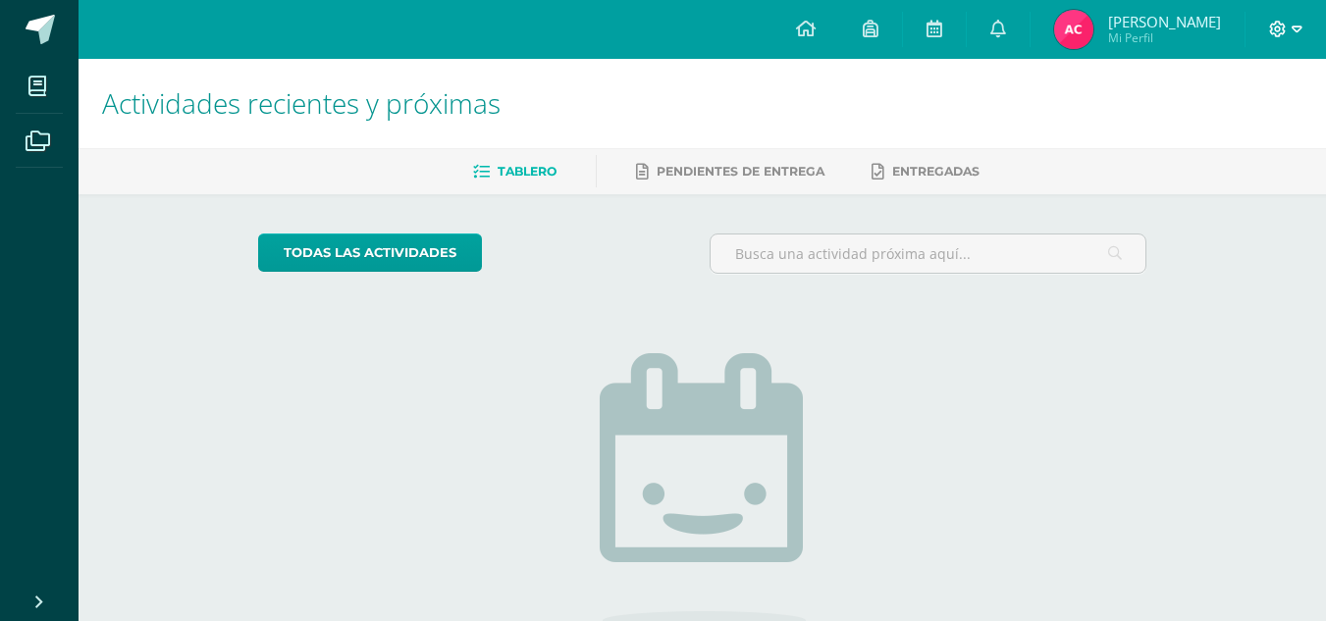
click at [1300, 27] on icon at bounding box center [1297, 29] width 11 height 7
click at [1256, 134] on span "Cerrar sesión" at bounding box center [1235, 133] width 88 height 19
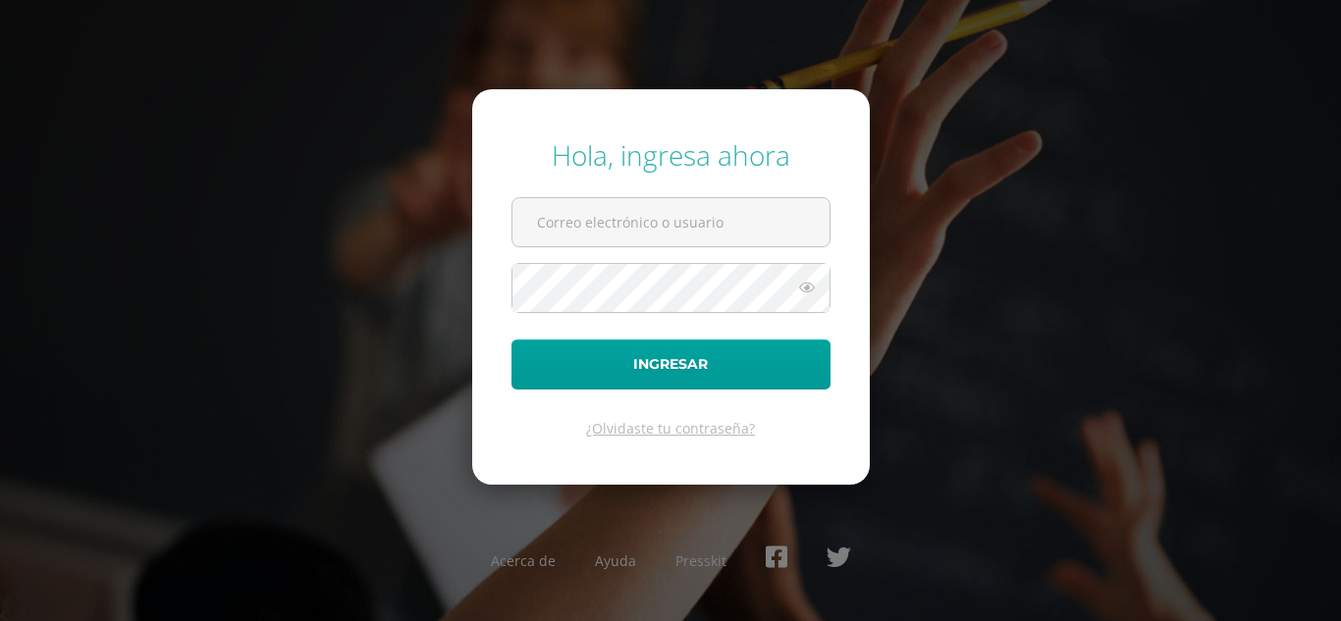
type input "karlatuy2023@maiagt.org"
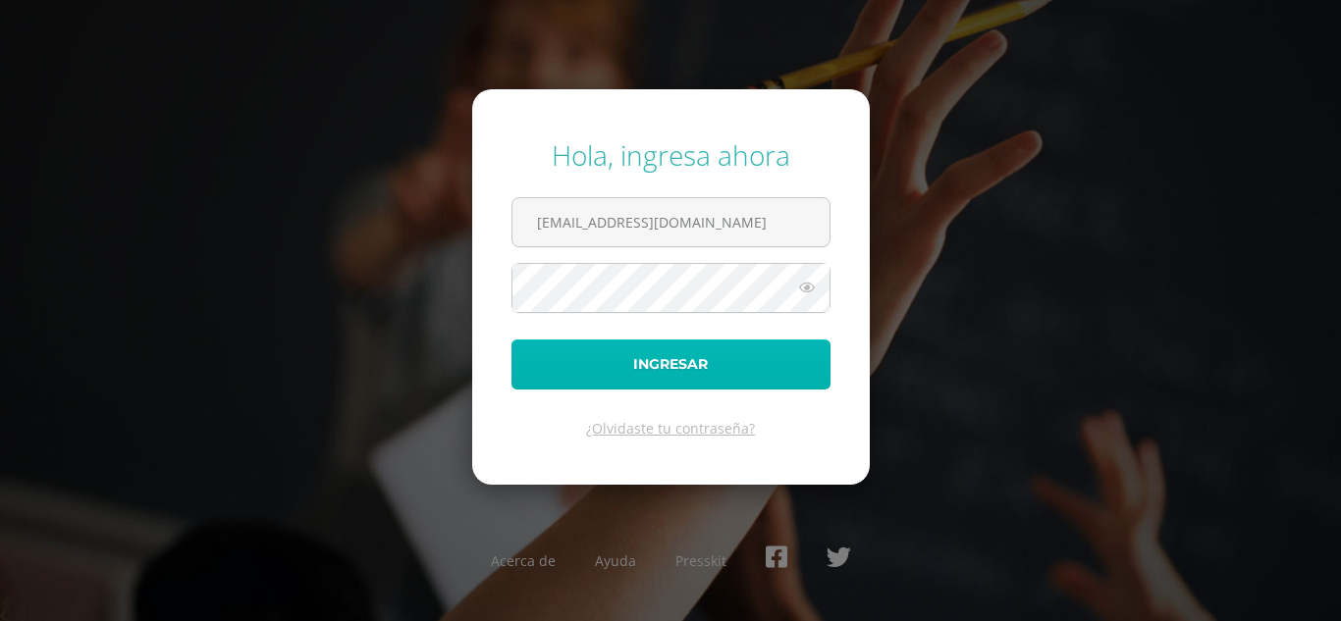
click at [734, 376] on button "Ingresar" at bounding box center [670, 365] width 319 height 50
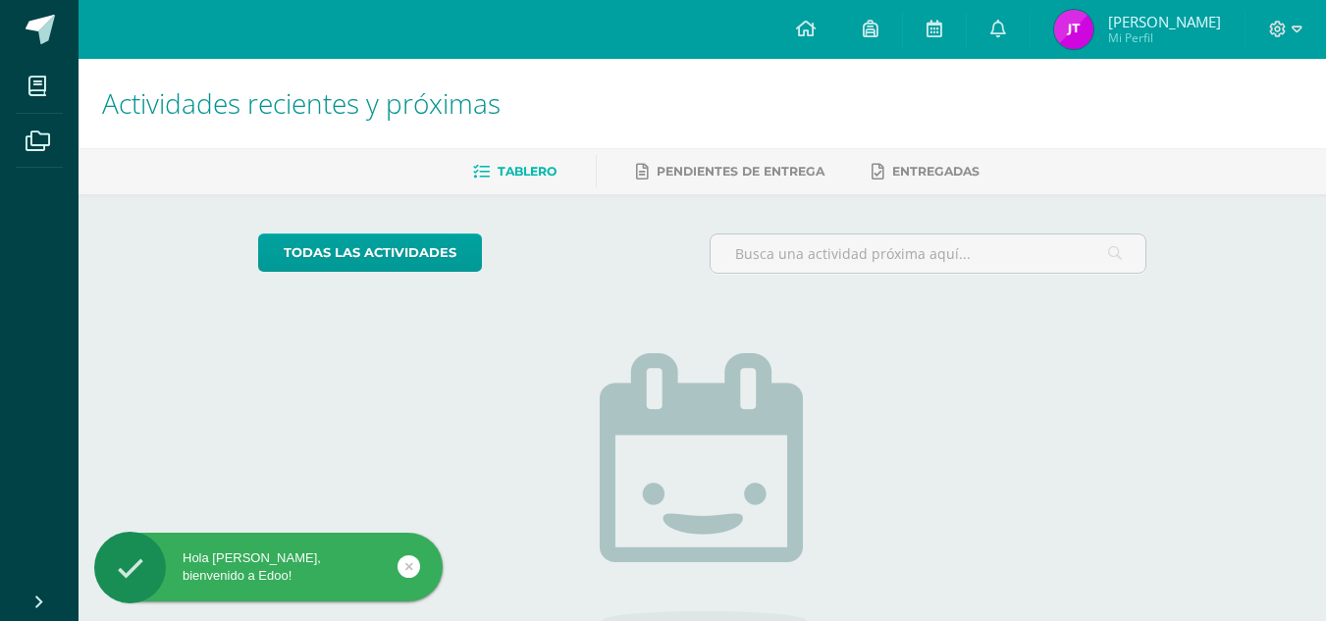
click at [1098, 35] on span "Jennifer Karla Paola Mi Perfil" at bounding box center [1137, 29] width 175 height 39
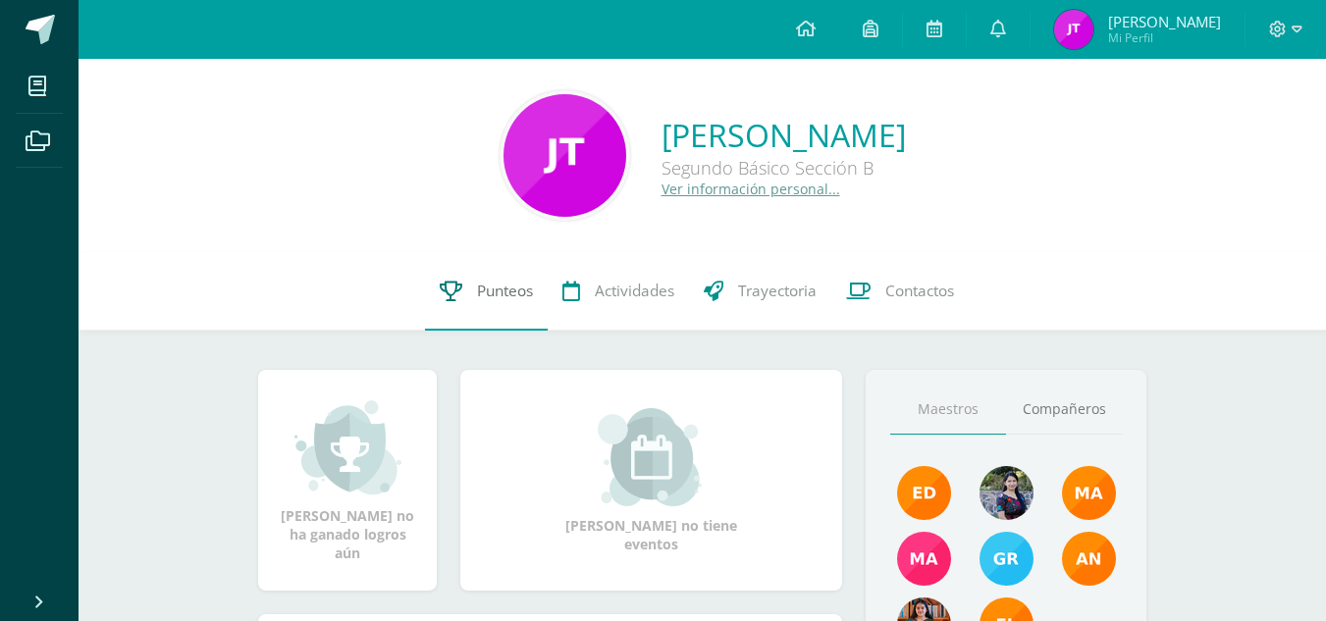
click at [539, 279] on link "Punteos" at bounding box center [486, 291] width 123 height 79
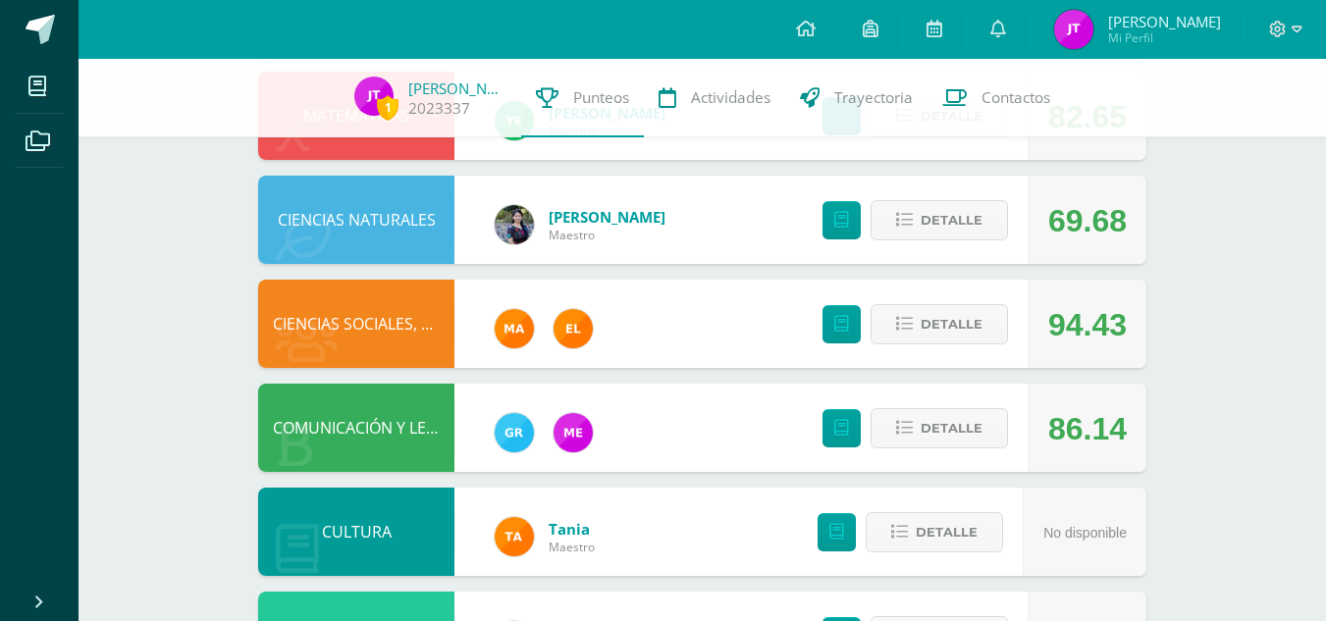
scroll to position [586, 0]
